Goal: Use online tool/utility: Utilize a website feature to perform a specific function

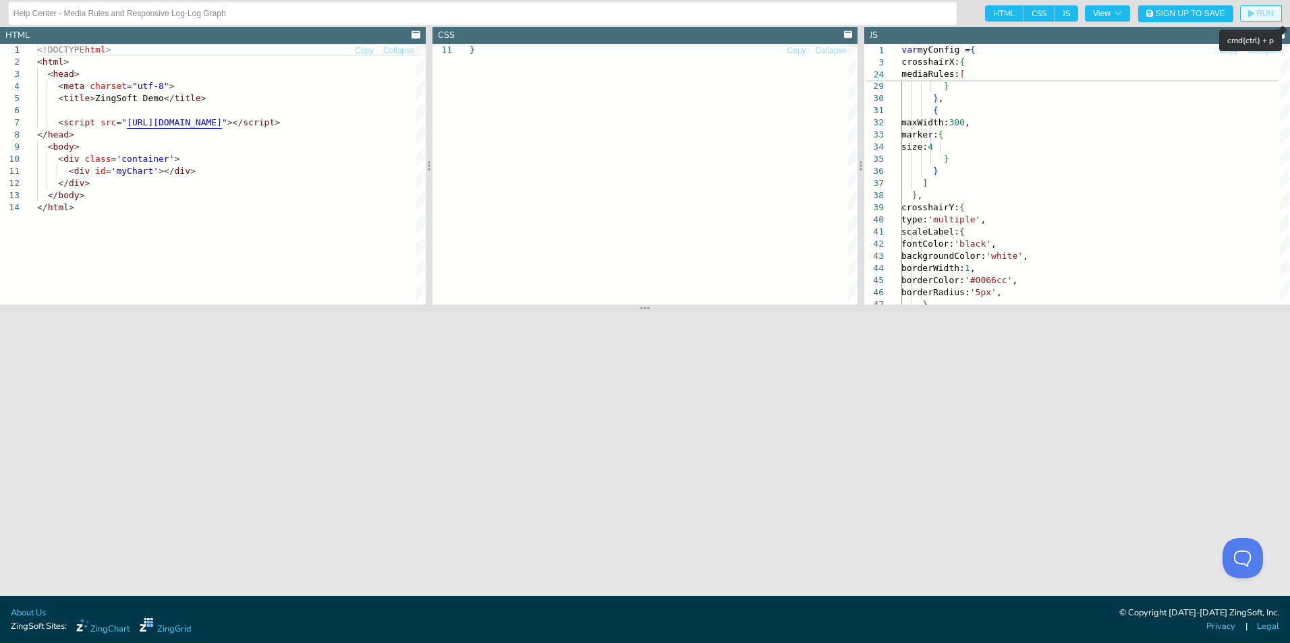
click at [1269, 14] on span "RUN" at bounding box center [1265, 13] width 18 height 8
click at [1111, 13] on span "View" at bounding box center [1107, 13] width 29 height 8
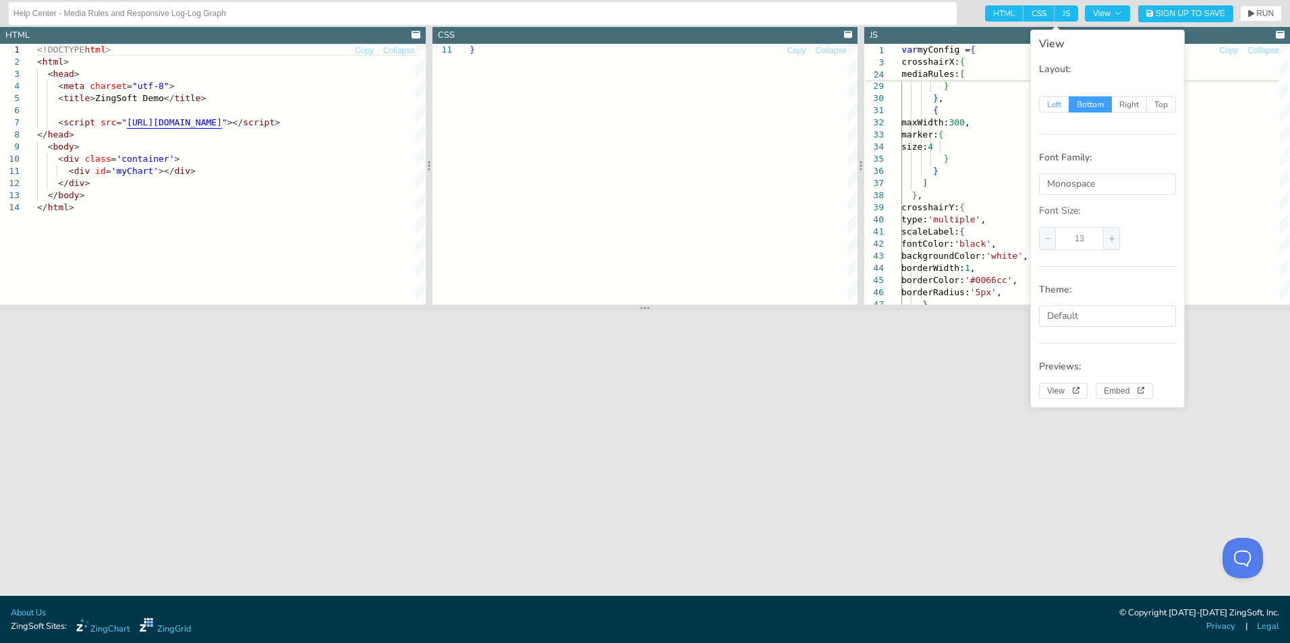
click at [1054, 107] on span "Left" at bounding box center [1054, 104] width 30 height 16
click at [1051, 107] on input "Left" at bounding box center [1046, 102] width 9 height 9
radio input "true"
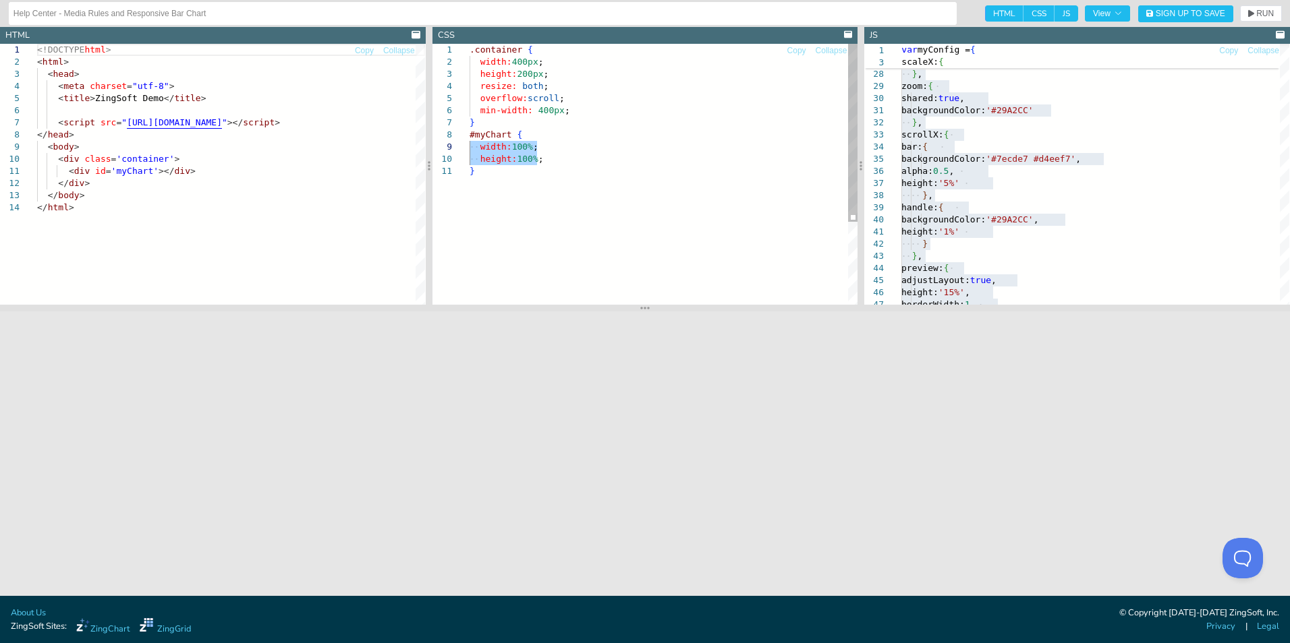
drag, startPoint x: 546, startPoint y: 163, endPoint x: 456, endPoint y: 142, distance: 92.6
click at [469, 142] on div ".container { width: 400px ; height: 200px ; resize: both ; overflow: scroll ; m…" at bounding box center [663, 235] width 388 height 382
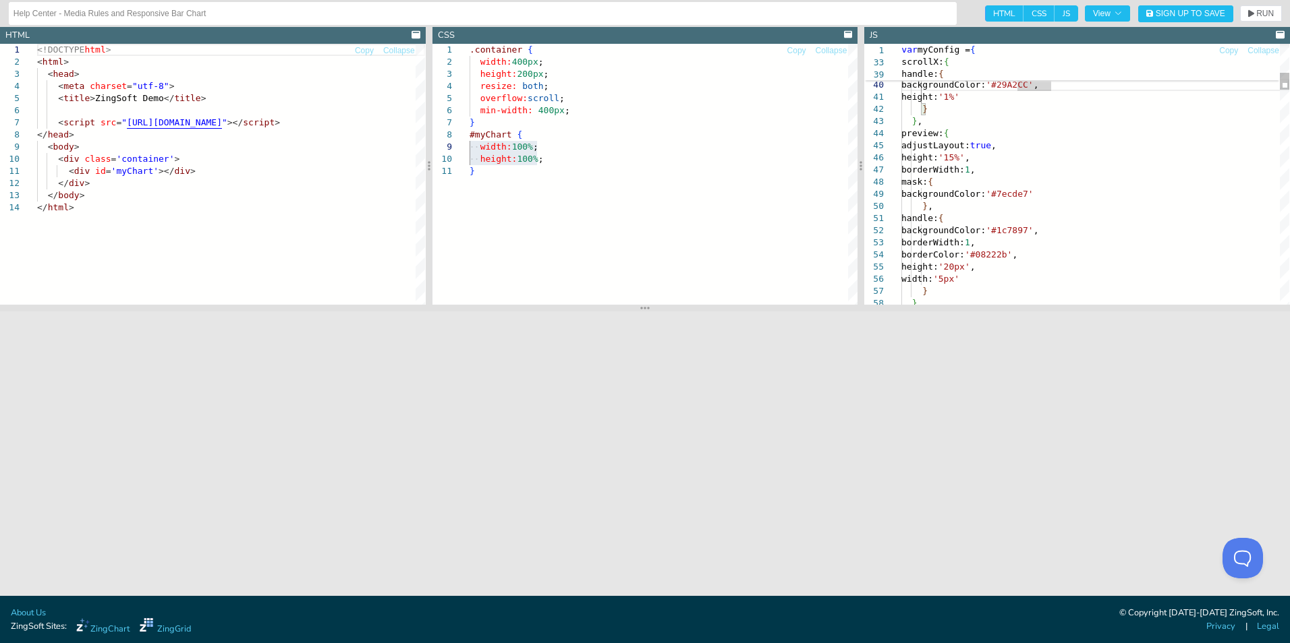
type textarea "var myConfig = { type: 'bar', scaleX: { minValue: 1435741200000, step: 'day', t…"
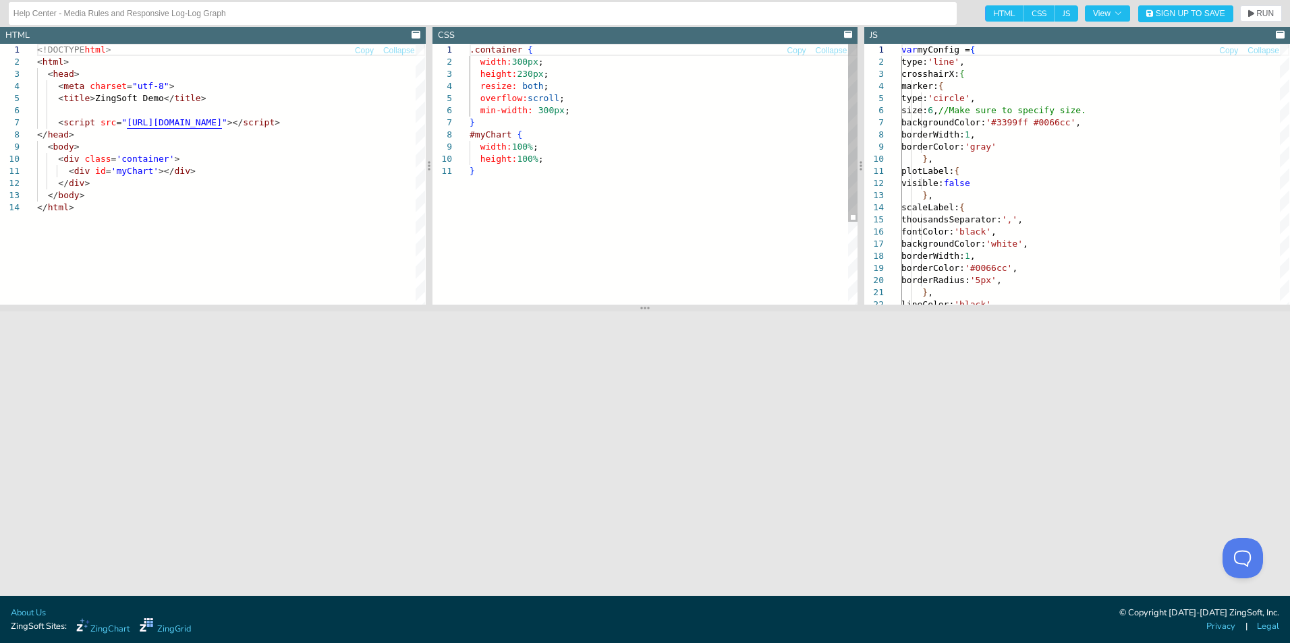
type textarea "}"
click at [552, 220] on div ".container { width: 300px ; height: 230px ; resize: both ; overflow: scroll ; m…" at bounding box center [663, 235] width 388 height 382
click at [1261, 17] on span "RUN" at bounding box center [1265, 13] width 18 height 8
click at [1261, 16] on span "RUN" at bounding box center [1265, 13] width 18 height 8
